Goal: Task Accomplishment & Management: Manage account settings

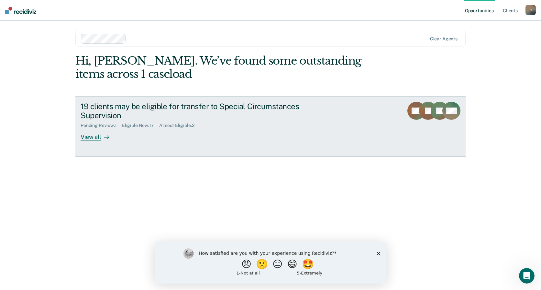
click at [90, 136] on div "View all" at bounding box center [99, 134] width 36 height 13
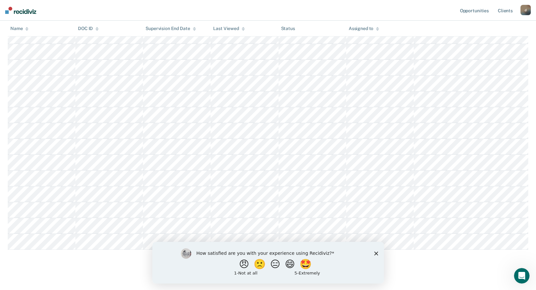
scroll to position [184, 0]
click at [377, 254] on polygon "Close survey" at bounding box center [376, 254] width 4 height 4
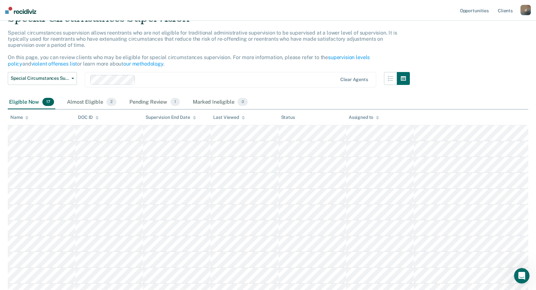
scroll to position [0, 0]
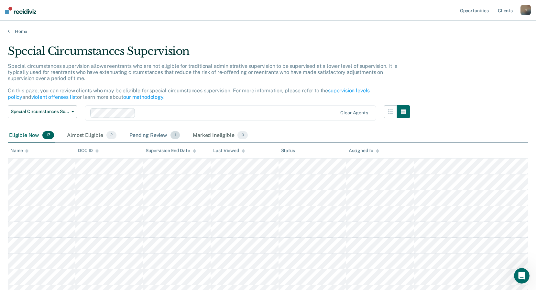
click at [147, 132] on div "Pending Review 1" at bounding box center [154, 136] width 53 height 14
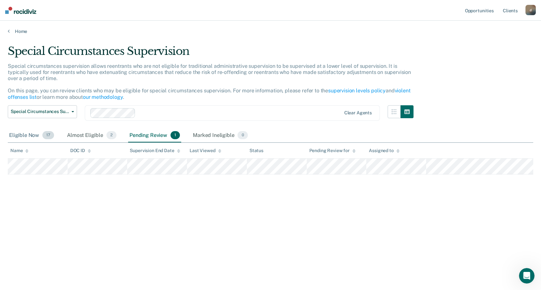
click at [25, 134] on div "Eligible Now 17" at bounding box center [32, 136] width 48 height 14
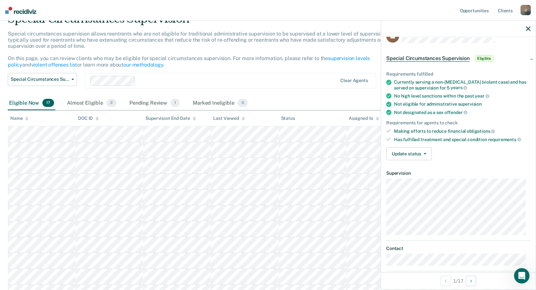
scroll to position [32, 0]
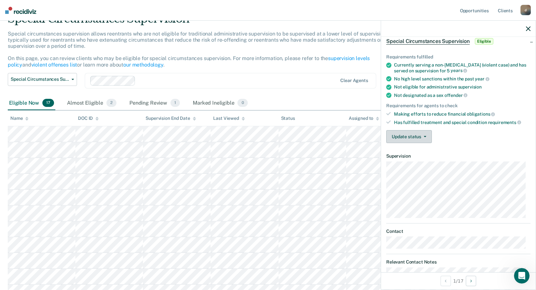
click at [408, 137] on button "Update status" at bounding box center [409, 136] width 46 height 13
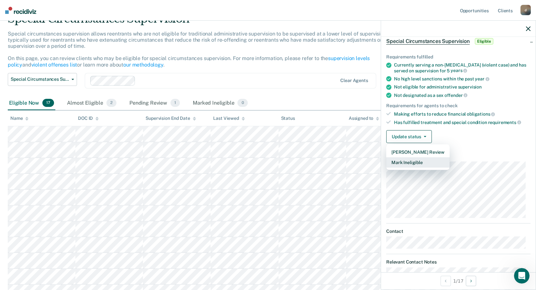
click at [414, 165] on button "Mark Ineligible" at bounding box center [417, 162] width 63 height 10
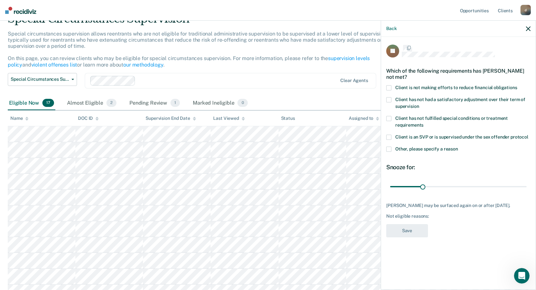
scroll to position [0, 0]
drag, startPoint x: 423, startPoint y: 188, endPoint x: 542, endPoint y: 192, distance: 119.1
type input "128"
click at [527, 192] on input "range" at bounding box center [458, 187] width 136 height 11
click at [389, 119] on span at bounding box center [388, 119] width 5 height 5
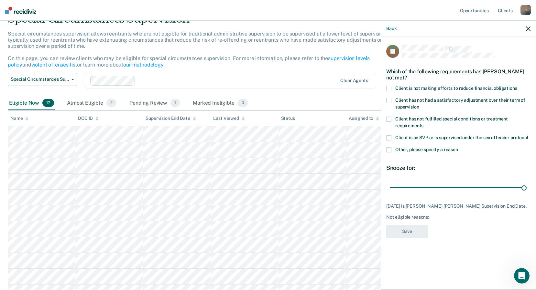
click at [423, 124] on input "Client has not fulfilled special conditions or treatment requirements" at bounding box center [423, 124] width 0 height 0
click at [408, 236] on button "Save" at bounding box center [407, 231] width 42 height 13
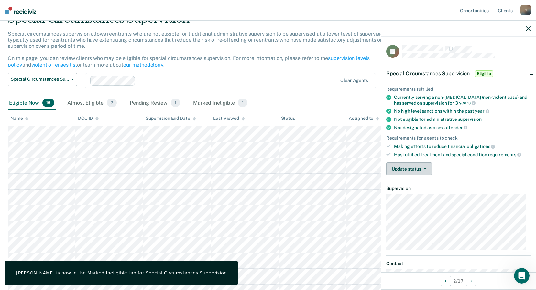
click at [425, 168] on icon "button" at bounding box center [425, 168] width 3 height 1
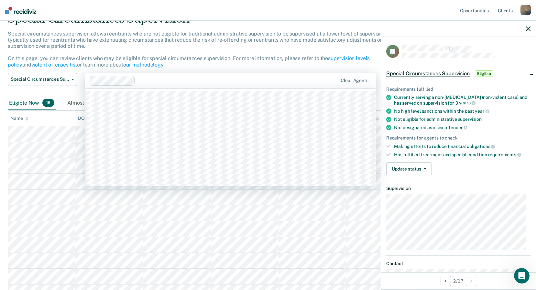
click at [291, 86] on div "Clear agents" at bounding box center [230, 81] width 291 height 16
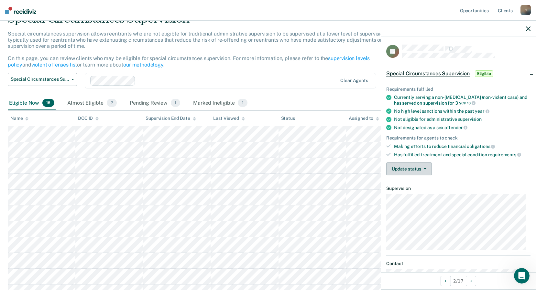
click at [409, 171] on button "Update status" at bounding box center [409, 169] width 46 height 13
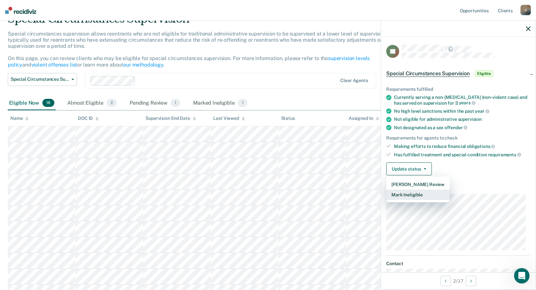
click at [413, 195] on button "Mark Ineligible" at bounding box center [417, 195] width 63 height 10
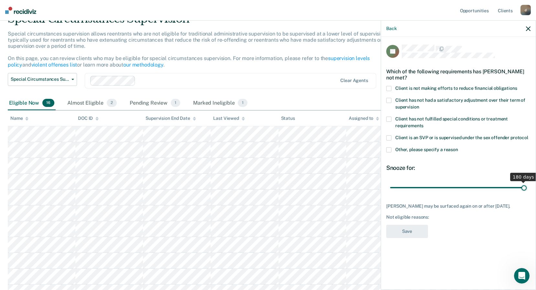
drag, startPoint x: 414, startPoint y: 189, endPoint x: 542, endPoint y: 188, distance: 127.7
type input "180"
click at [527, 188] on input "range" at bounding box center [458, 187] width 136 height 11
click at [392, 88] on label "Client is not making efforts to reduce financial obligations" at bounding box center [458, 89] width 144 height 7
click at [517, 86] on input "Client is not making efforts to reduce financial obligations" at bounding box center [517, 86] width 0 height 0
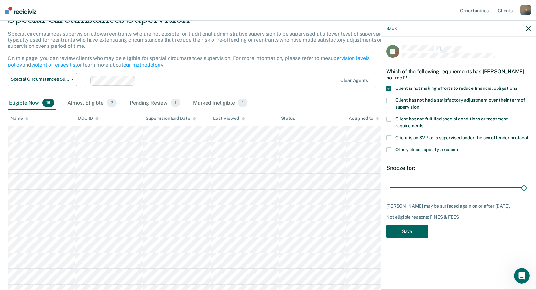
click at [417, 232] on button "Save" at bounding box center [407, 231] width 42 height 13
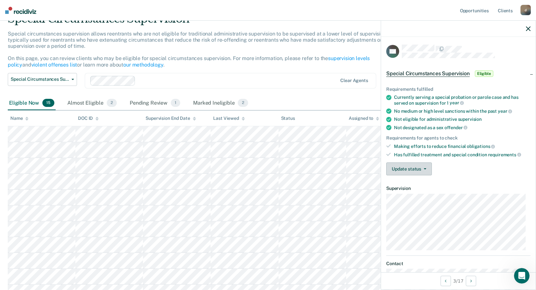
click at [426, 167] on button "Update status" at bounding box center [409, 169] width 46 height 13
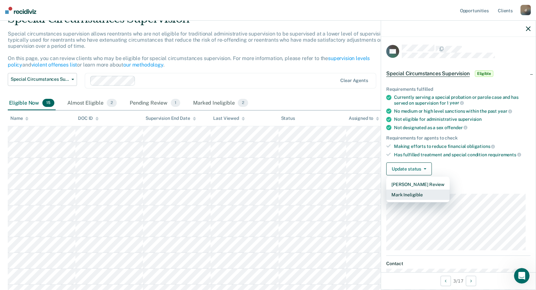
click at [427, 195] on button "Mark Ineligible" at bounding box center [417, 195] width 63 height 10
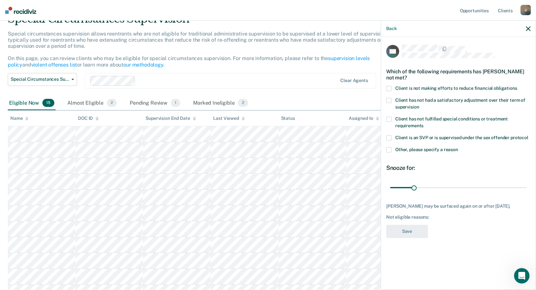
click at [390, 88] on span at bounding box center [388, 88] width 5 height 5
click at [517, 86] on input "Client is not making efforts to reduce financial obligations" at bounding box center [517, 86] width 0 height 0
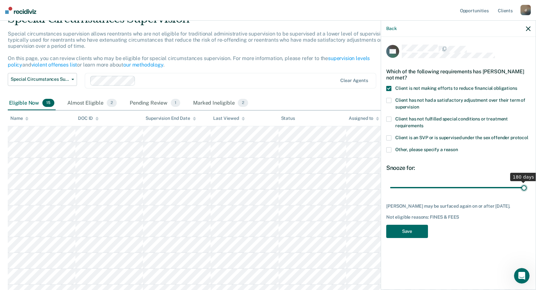
drag, startPoint x: 413, startPoint y: 187, endPoint x: 539, endPoint y: 201, distance: 126.6
type input "180"
click at [527, 193] on input "range" at bounding box center [458, 187] width 136 height 11
click at [408, 236] on button "Save" at bounding box center [407, 231] width 42 height 13
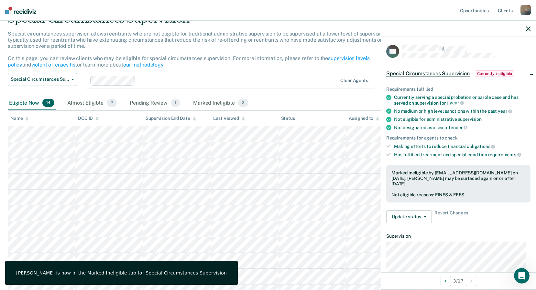
click at [242, 50] on div "Special circumstances supervision allows reentrants who are not eligible for tr…" at bounding box center [209, 52] width 402 height 42
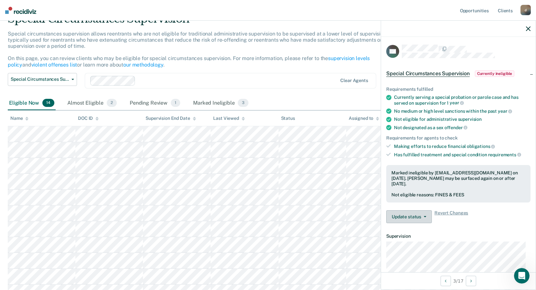
click at [425, 211] on button "Update status" at bounding box center [409, 217] width 46 height 13
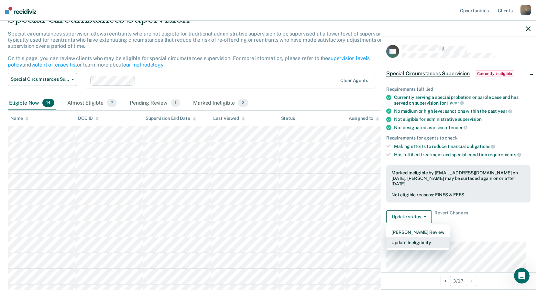
click at [414, 240] on button "Update Ineligibility" at bounding box center [417, 243] width 63 height 10
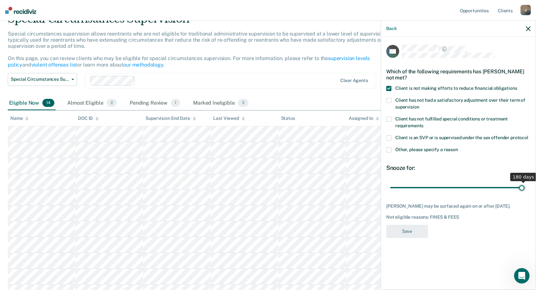
type input "180"
drag, startPoint x: 521, startPoint y: 185, endPoint x: 530, endPoint y: 187, distance: 9.5
click at [527, 187] on input "range" at bounding box center [458, 187] width 136 height 11
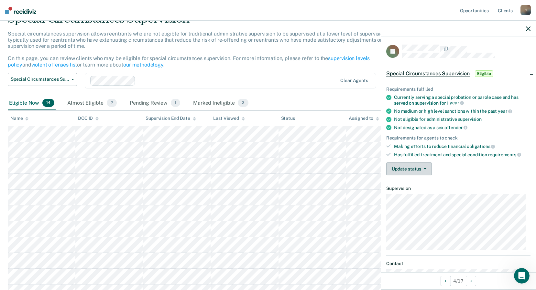
click at [402, 168] on button "Update status" at bounding box center [409, 169] width 46 height 13
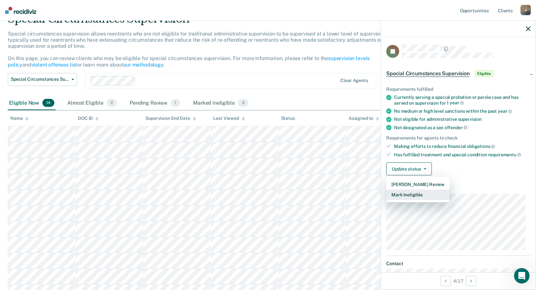
click at [403, 192] on button "Mark Ineligible" at bounding box center [417, 195] width 63 height 10
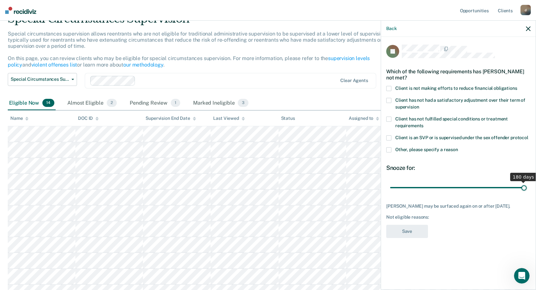
drag, startPoint x: 415, startPoint y: 188, endPoint x: 538, endPoint y: 197, distance: 123.6
type input "180"
click at [527, 193] on input "range" at bounding box center [458, 187] width 136 height 11
click at [388, 87] on span at bounding box center [388, 88] width 5 height 5
click at [517, 86] on input "Client is not making efforts to reduce financial obligations" at bounding box center [517, 86] width 0 height 0
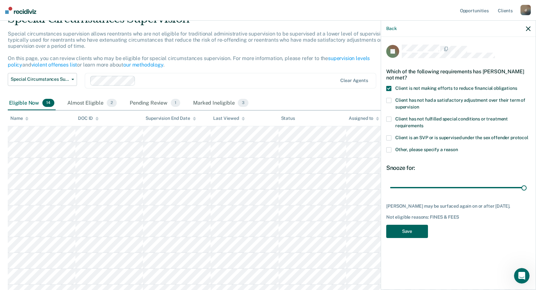
click at [413, 232] on button "Save" at bounding box center [407, 231] width 42 height 13
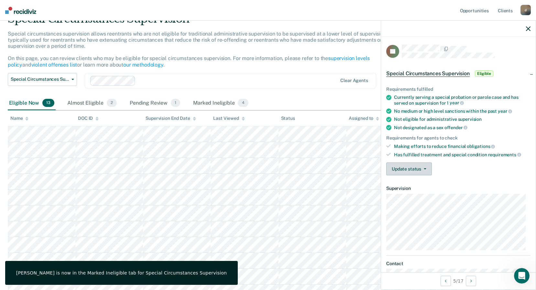
click at [424, 168] on icon "button" at bounding box center [425, 168] width 3 height 1
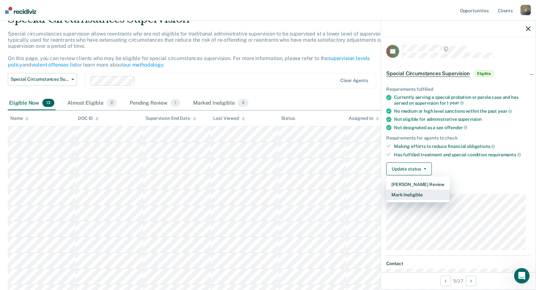
click at [406, 194] on button "Mark Ineligible" at bounding box center [417, 195] width 63 height 10
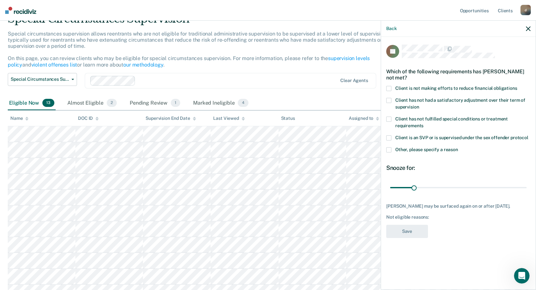
click at [388, 87] on span at bounding box center [388, 88] width 5 height 5
click at [517, 86] on input "Client is not making efforts to reduce financial obligations" at bounding box center [517, 86] width 0 height 0
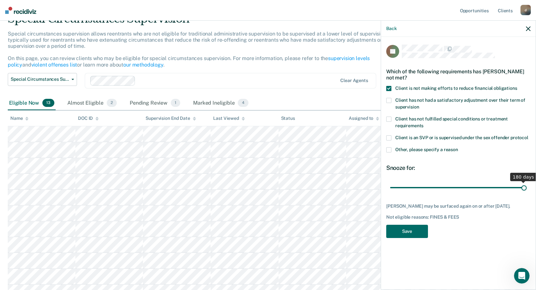
drag, startPoint x: 412, startPoint y: 188, endPoint x: 542, endPoint y: 199, distance: 130.4
type input "180"
click at [527, 193] on input "range" at bounding box center [458, 187] width 136 height 11
click at [415, 230] on button "Save" at bounding box center [407, 231] width 42 height 13
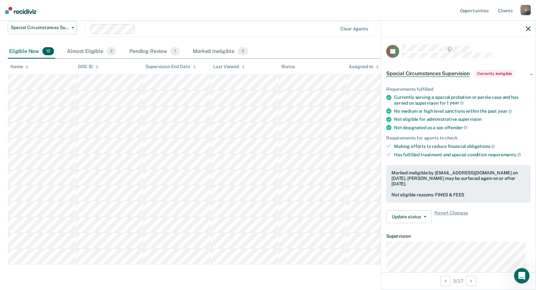
scroll to position [97, 0]
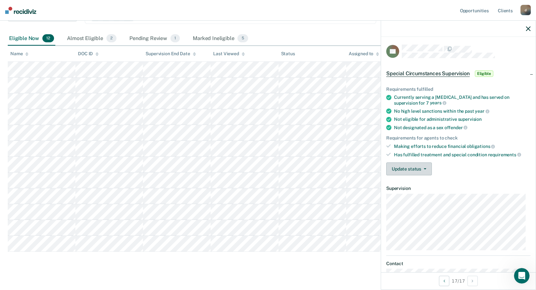
click at [428, 168] on button "Update status" at bounding box center [409, 169] width 46 height 13
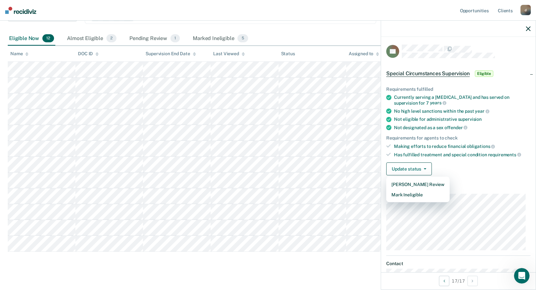
click at [451, 169] on div "Update status [PERSON_NAME] Review Mark Ineligible" at bounding box center [458, 169] width 144 height 13
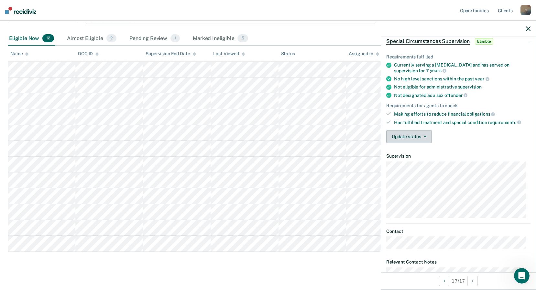
click at [410, 137] on button "Update status" at bounding box center [409, 136] width 46 height 13
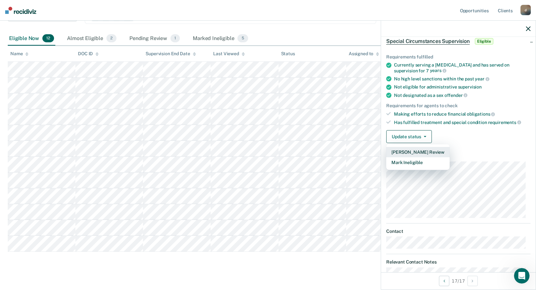
click at [442, 154] on button "[PERSON_NAME] Review" at bounding box center [417, 152] width 63 height 10
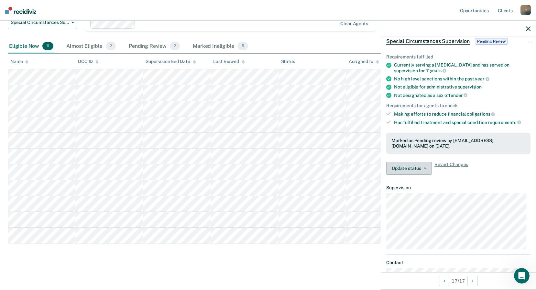
scroll to position [89, 0]
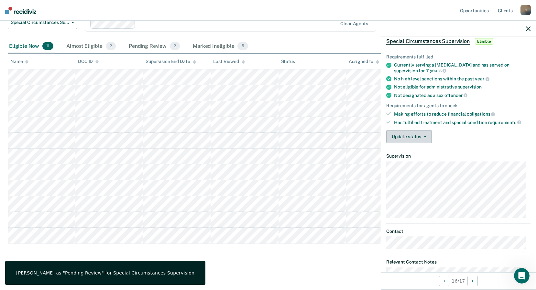
click at [399, 138] on button "Update status" at bounding box center [409, 136] width 46 height 13
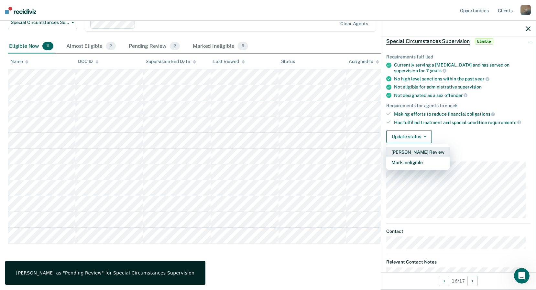
click at [407, 154] on button "[PERSON_NAME] Review" at bounding box center [417, 152] width 63 height 10
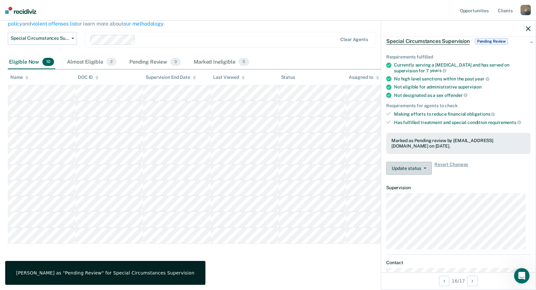
scroll to position [73, 0]
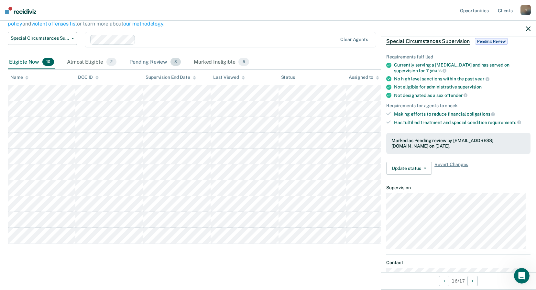
click at [142, 58] on div "Pending Review 3" at bounding box center [155, 62] width 54 height 14
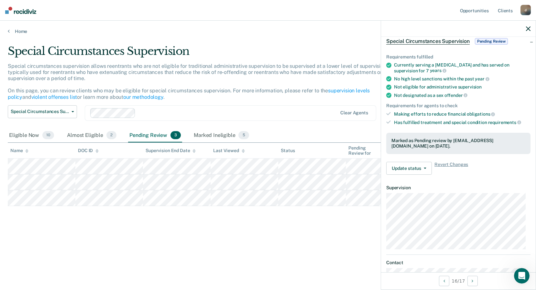
scroll to position [0, 0]
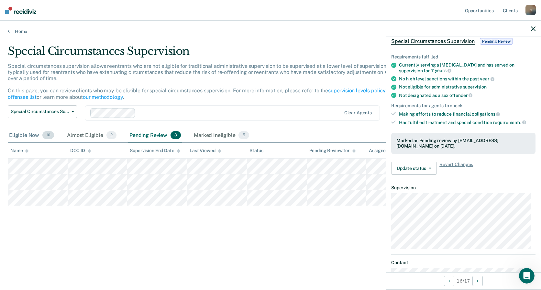
click at [23, 134] on div "Eligible Now 10" at bounding box center [32, 136] width 48 height 14
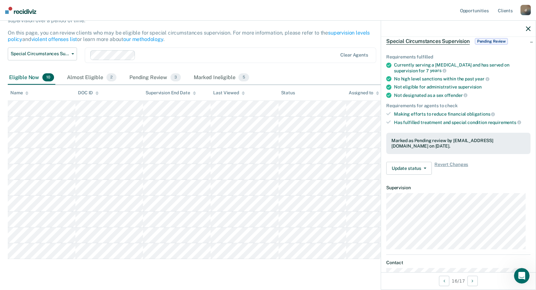
scroll to position [73, 0]
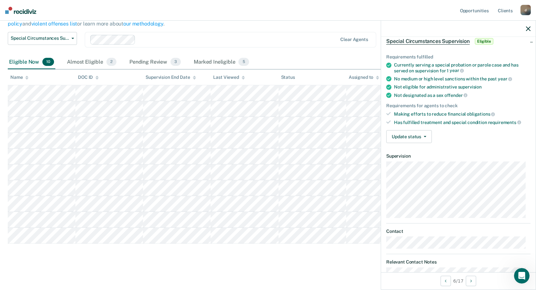
click at [330, 13] on nav "Opportunities Client s [EMAIL_ADDRESS][DOMAIN_NAME] d Profile How it works Log …" at bounding box center [268, 10] width 536 height 21
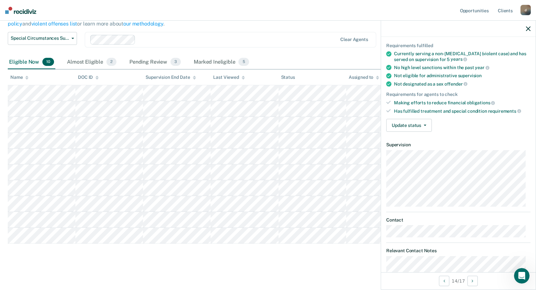
scroll to position [57, 0]
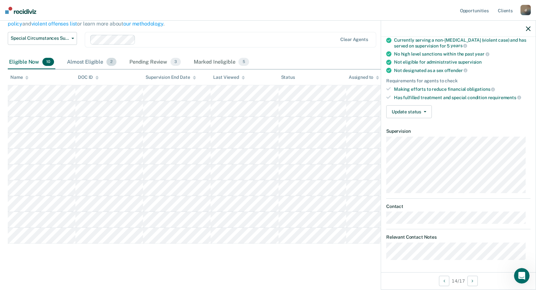
click at [85, 59] on div "Almost Eligible 2" at bounding box center [92, 62] width 52 height 14
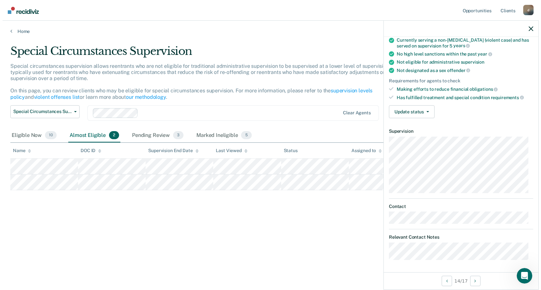
scroll to position [0, 0]
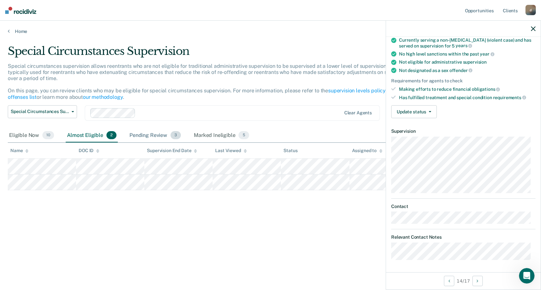
click at [145, 138] on div "Pending Review 3" at bounding box center [155, 136] width 54 height 14
